Goal: Task Accomplishment & Management: Use online tool/utility

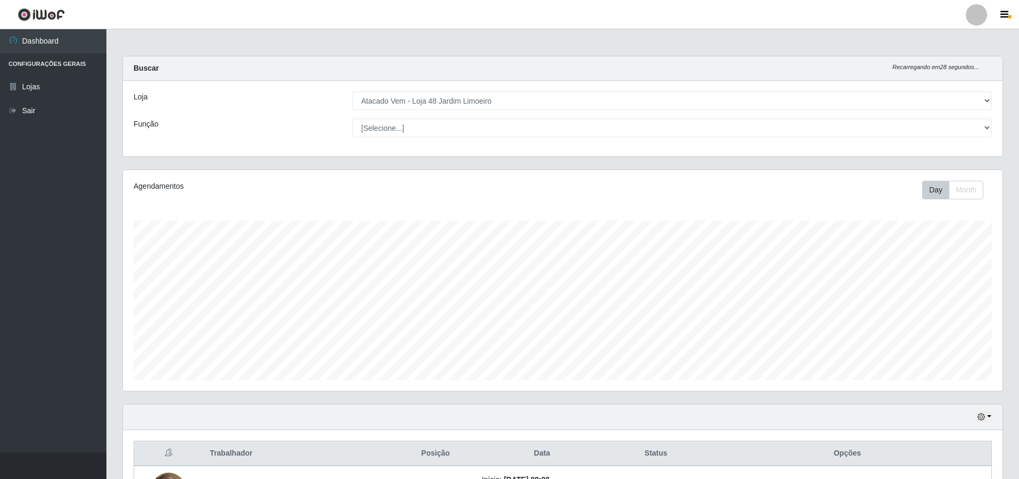
select select "449"
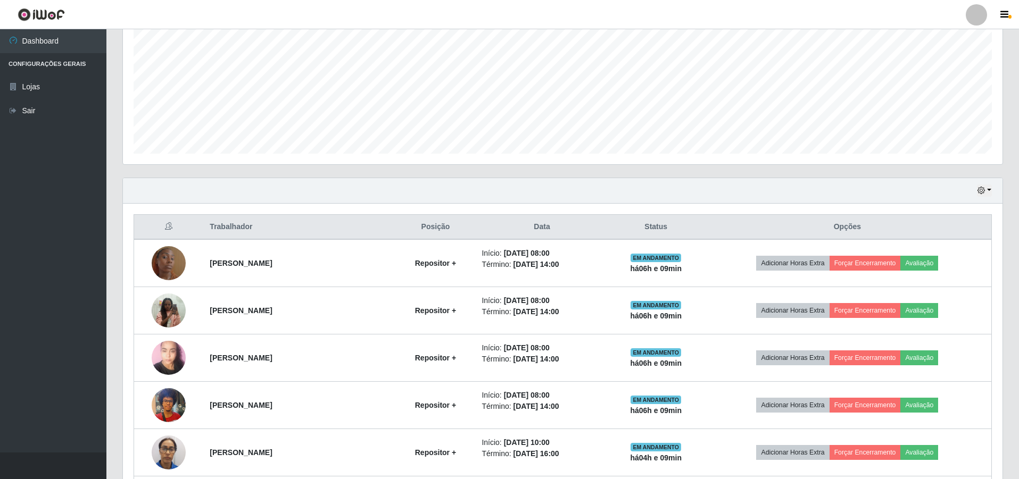
scroll to position [118, 0]
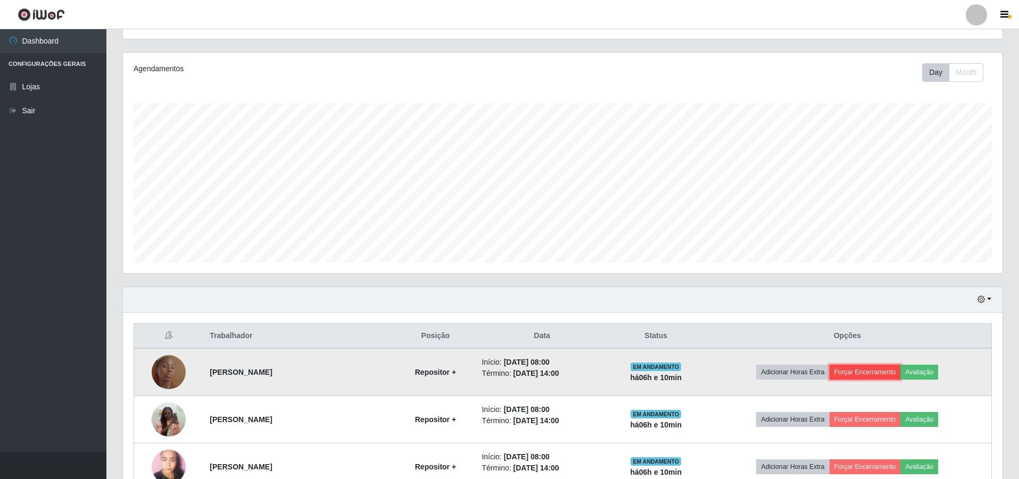
click at [878, 372] on button "Forçar Encerramento" at bounding box center [864, 372] width 71 height 15
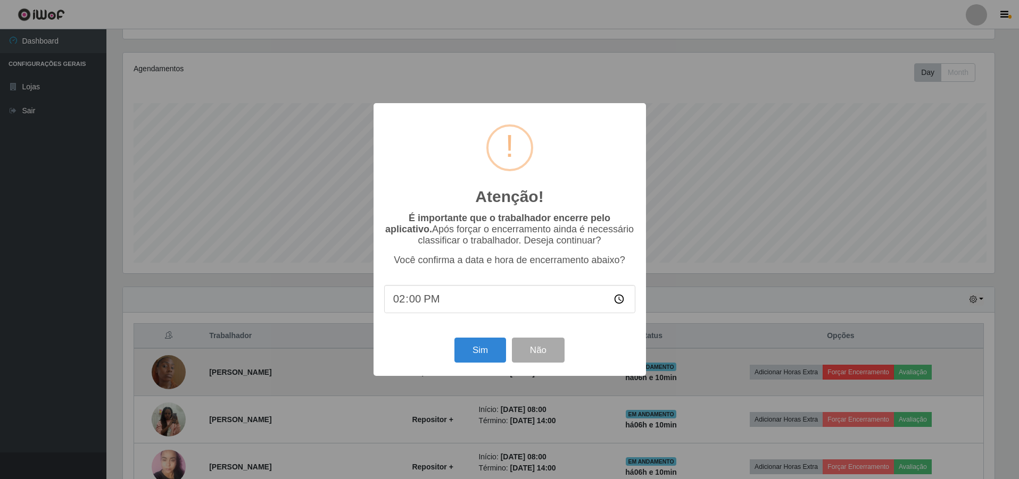
scroll to position [221, 874]
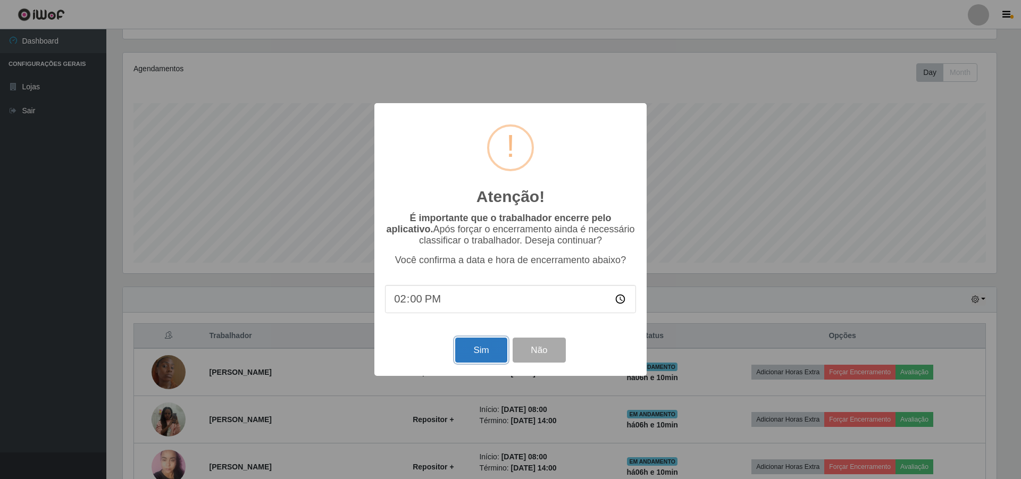
click at [480, 356] on button "Sim" at bounding box center [481, 350] width 52 height 25
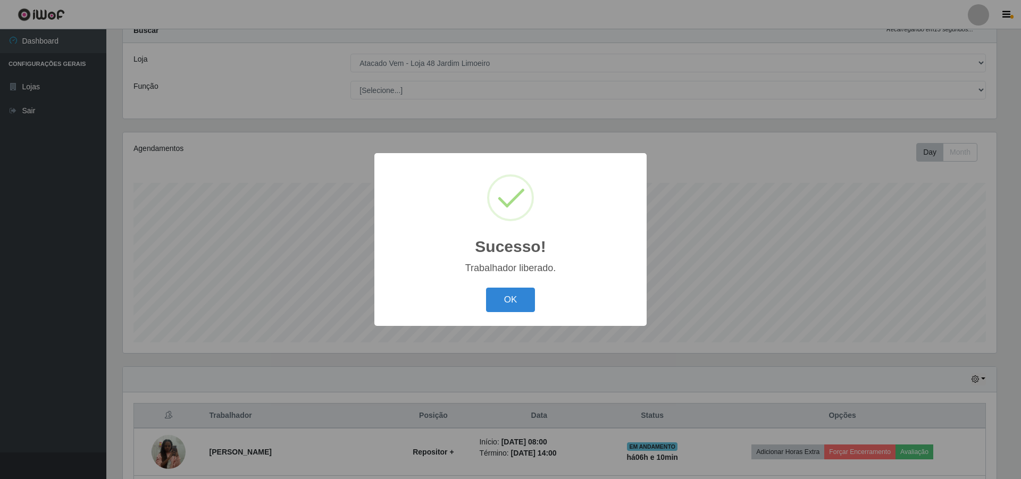
click at [523, 297] on button "OK" at bounding box center [510, 300] width 49 height 25
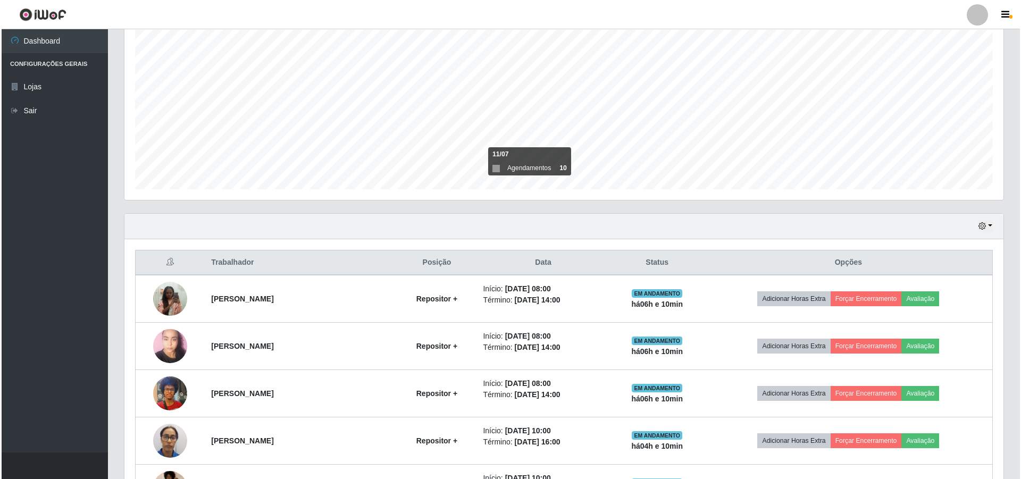
scroll to position [197, 0]
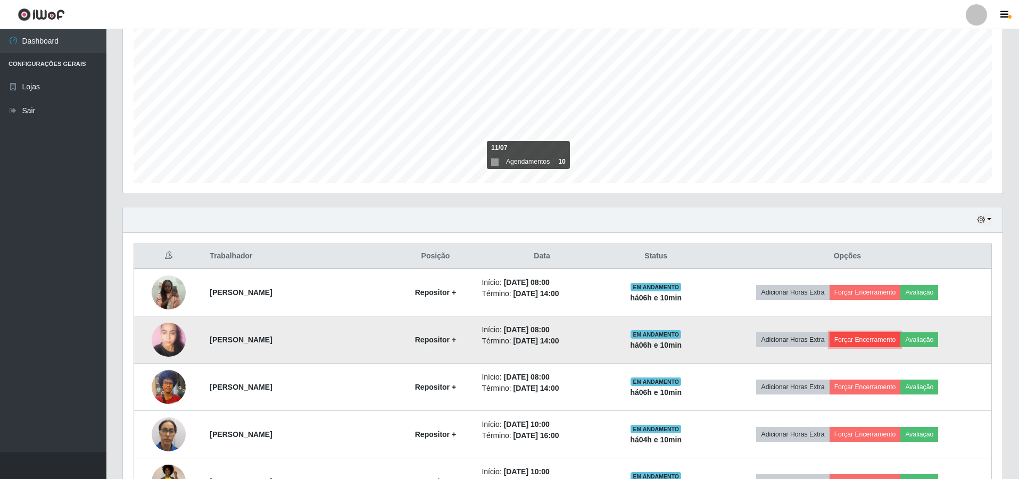
click at [869, 339] on button "Forçar Encerramento" at bounding box center [864, 339] width 71 height 15
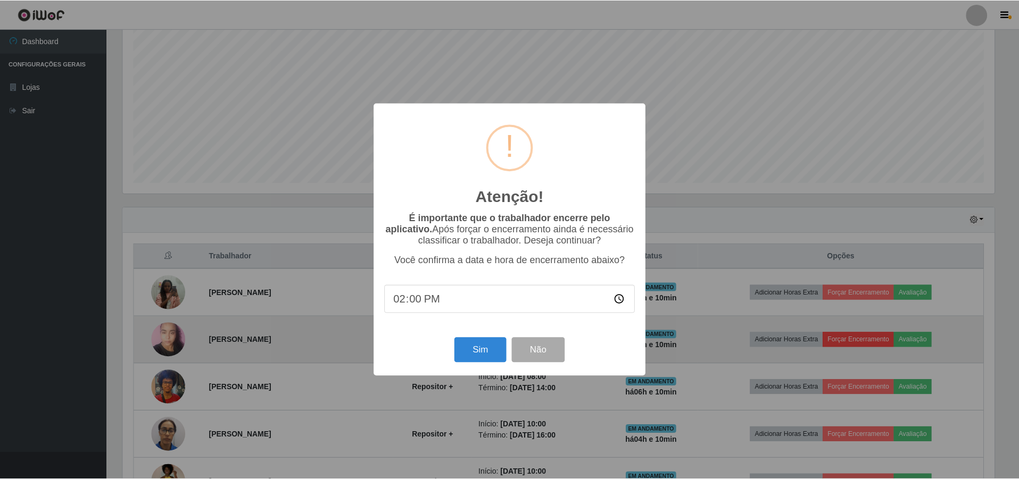
scroll to position [221, 874]
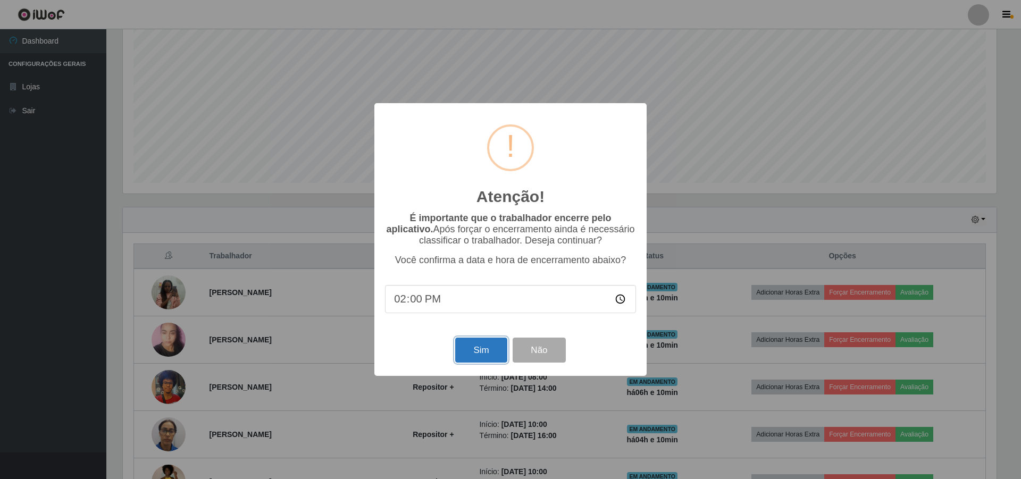
click at [488, 351] on button "Sim" at bounding box center [481, 350] width 52 height 25
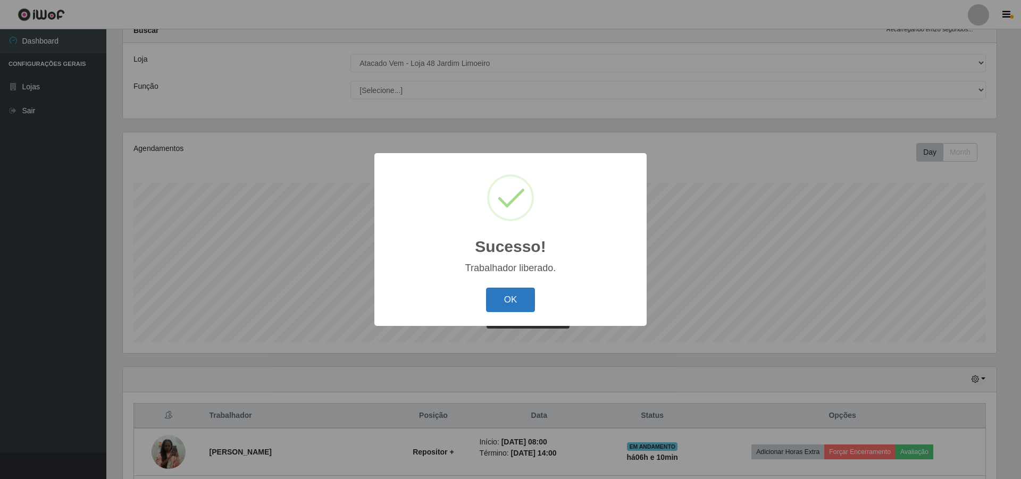
click at [511, 296] on button "OK" at bounding box center [510, 300] width 49 height 25
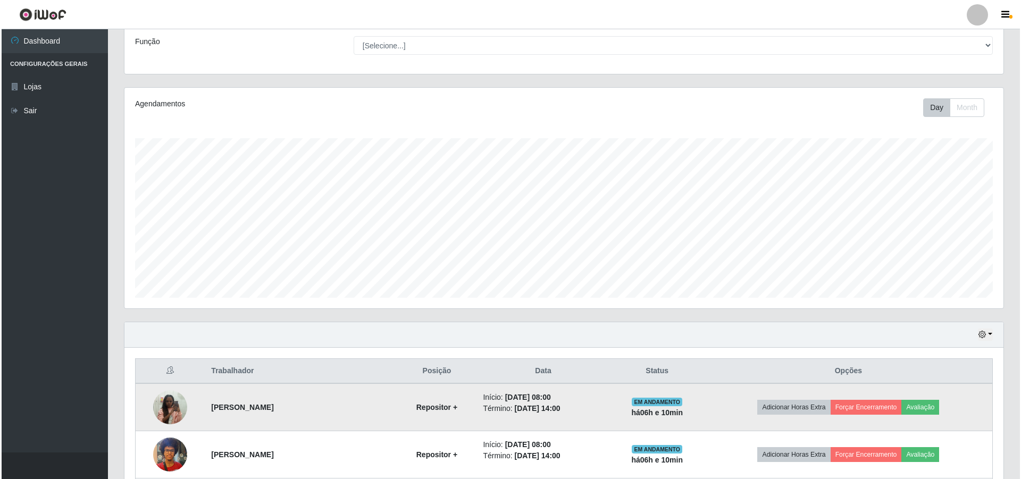
scroll to position [144, 0]
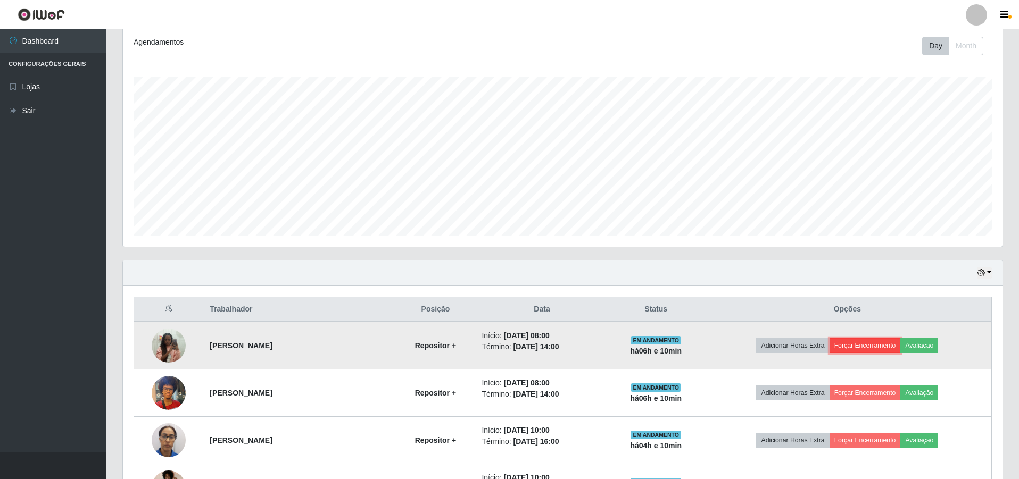
click at [873, 342] on button "Forçar Encerramento" at bounding box center [864, 345] width 71 height 15
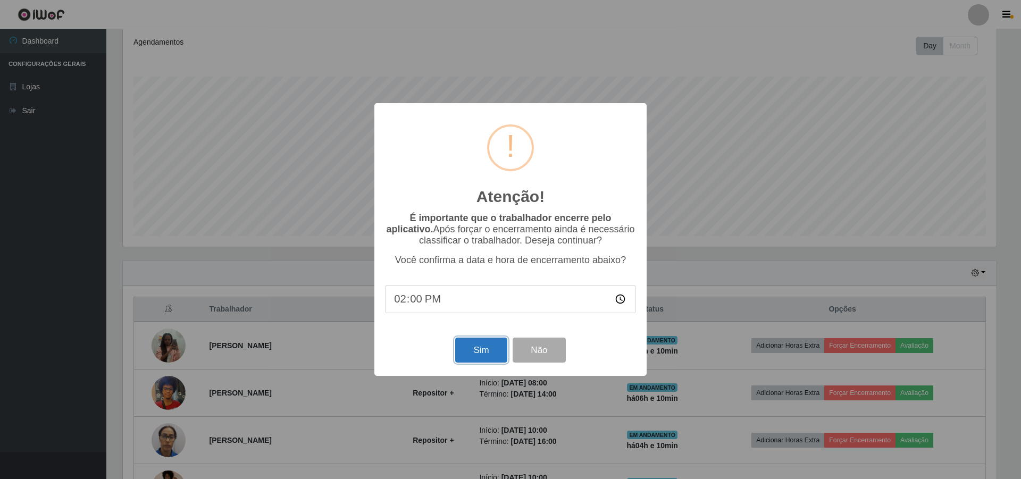
click at [477, 353] on button "Sim" at bounding box center [481, 350] width 52 height 25
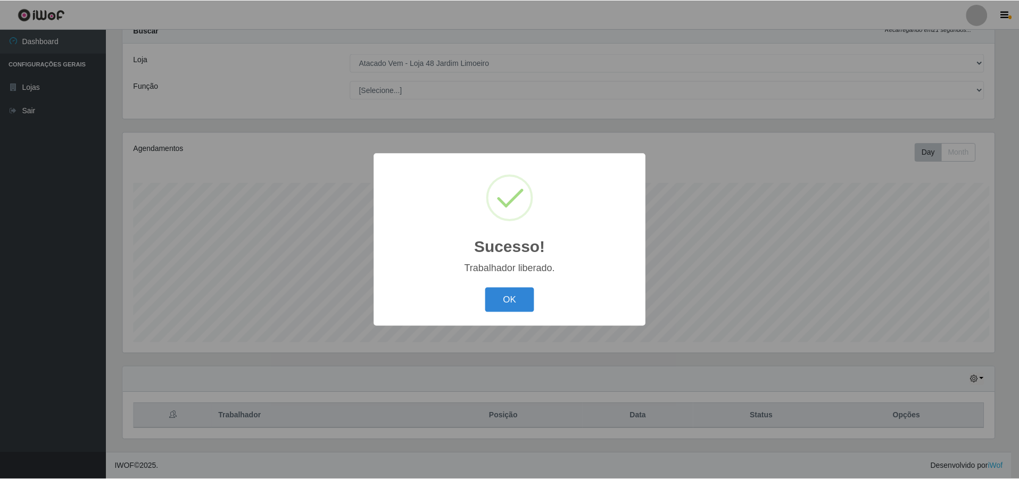
scroll to position [0, 0]
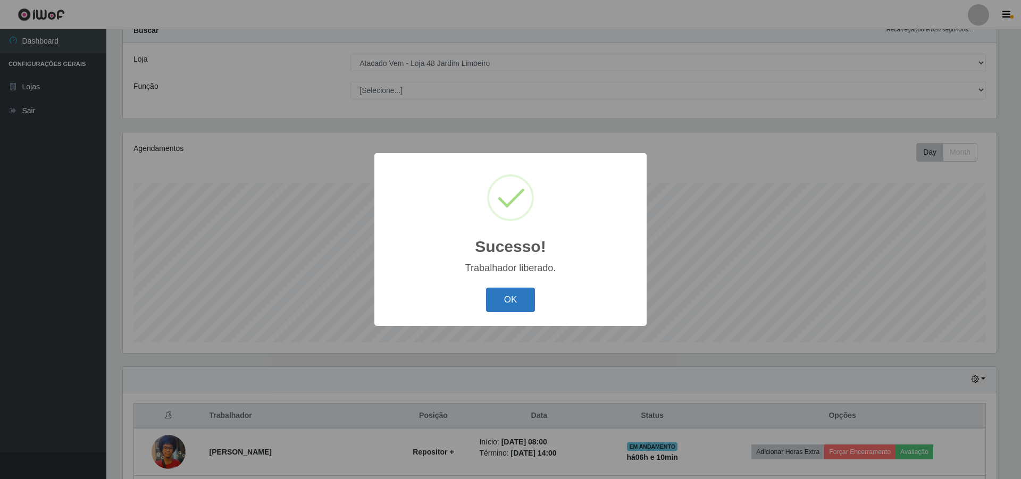
click at [504, 297] on button "OK" at bounding box center [510, 300] width 49 height 25
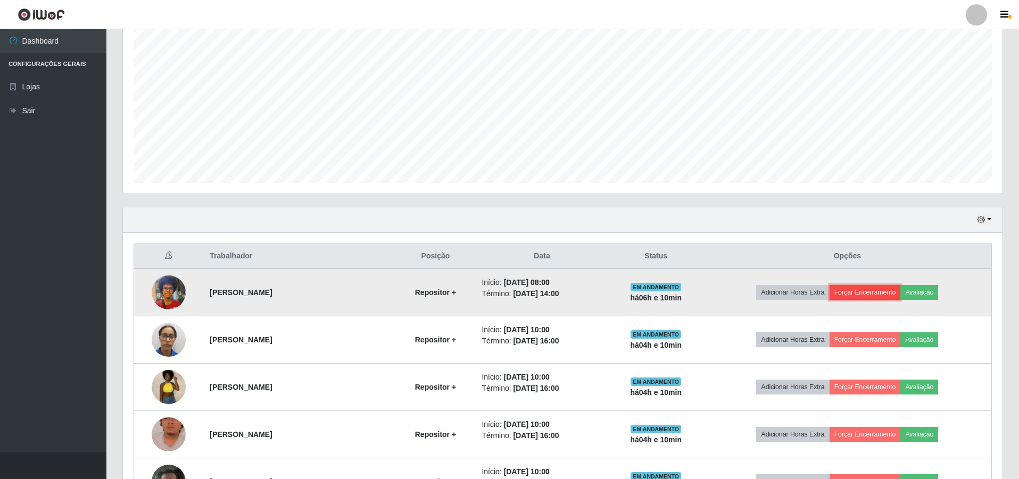
click at [872, 292] on button "Forçar Encerramento" at bounding box center [864, 292] width 71 height 15
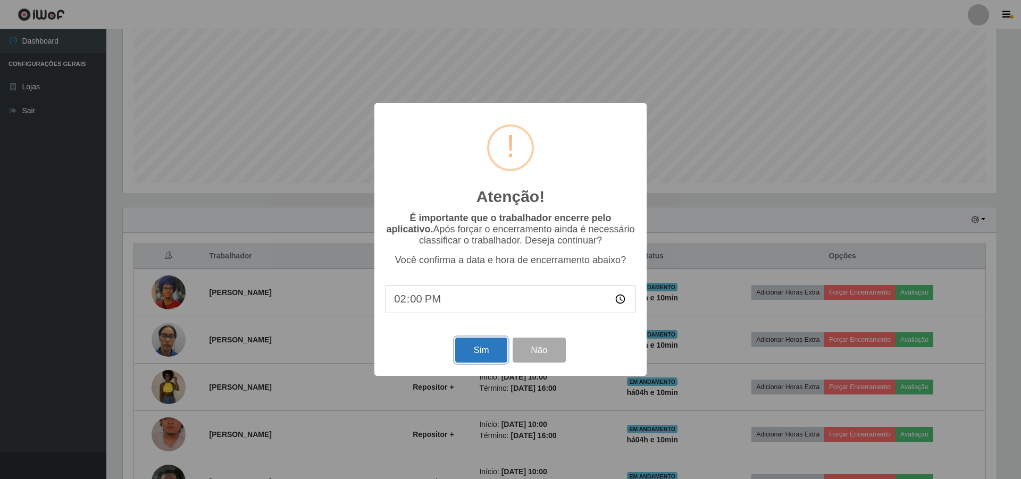
click at [483, 355] on button "Sim" at bounding box center [481, 350] width 52 height 25
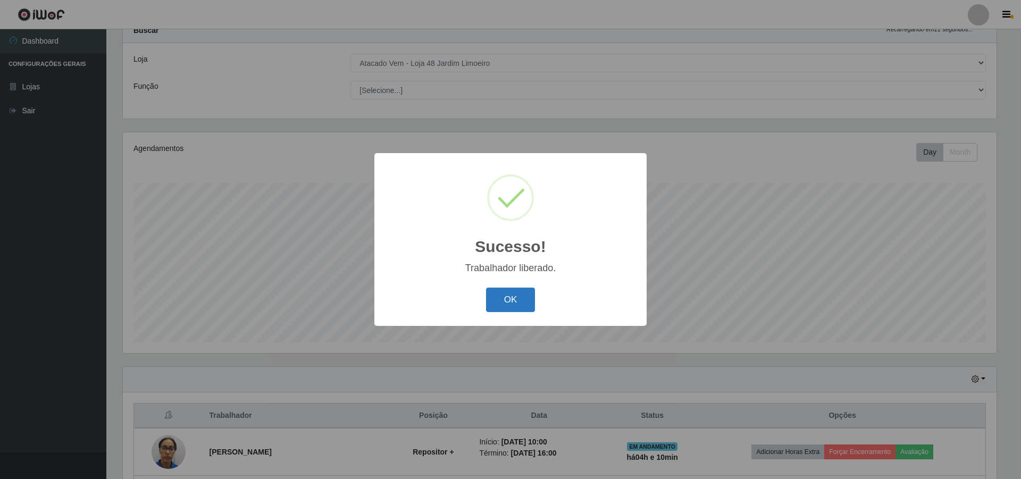
click at [501, 303] on button "OK" at bounding box center [510, 300] width 49 height 25
